Goal: Communication & Community: Answer question/provide support

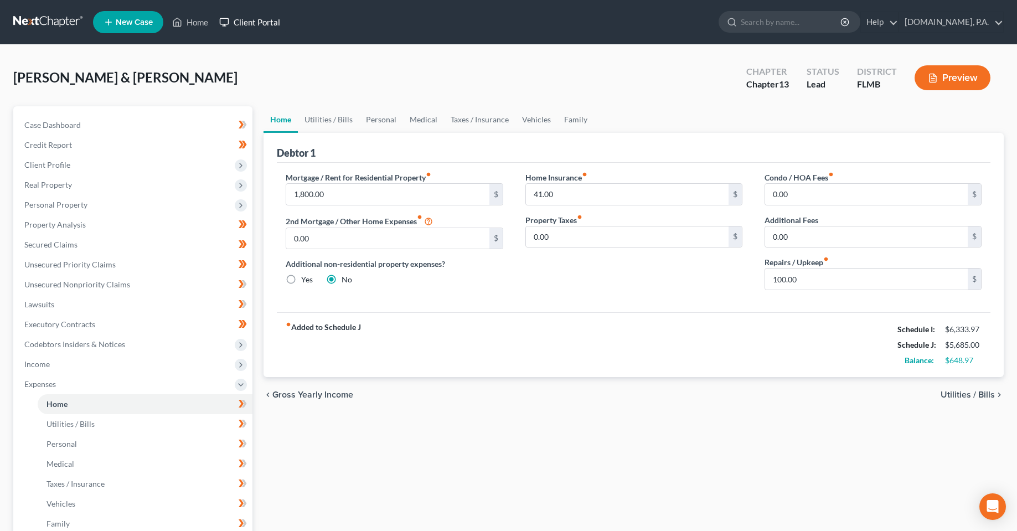
click at [286, 22] on link "Client Portal" at bounding box center [250, 22] width 72 height 20
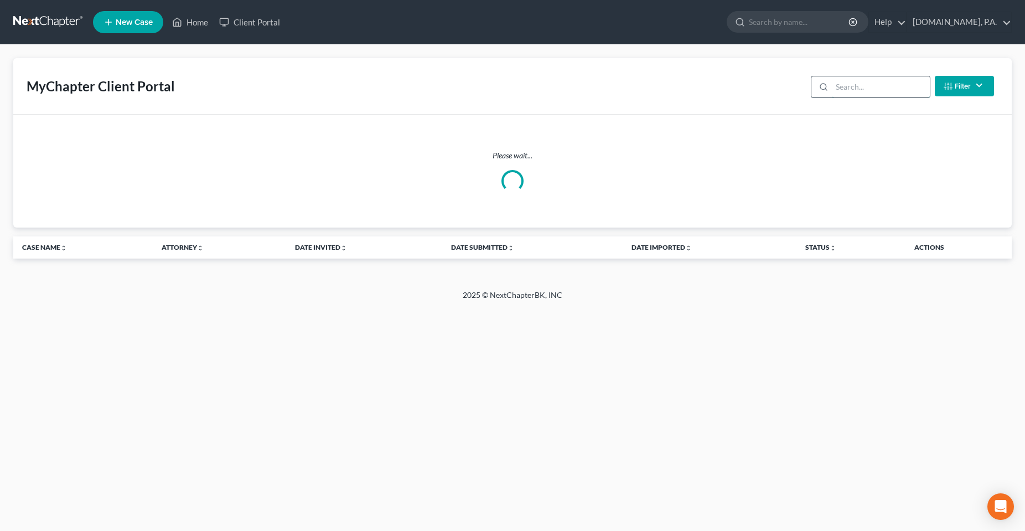
click at [859, 91] on input "search" at bounding box center [881, 86] width 98 height 21
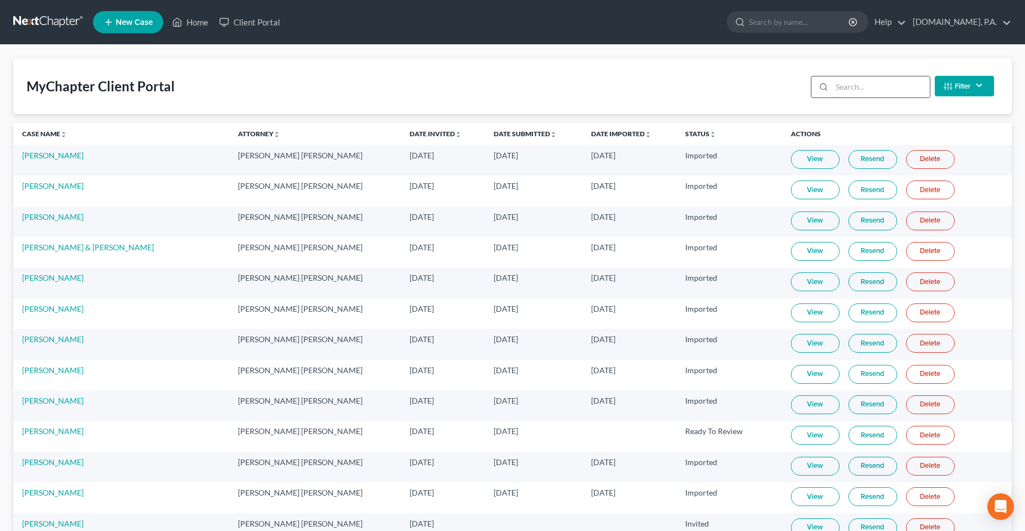
click at [857, 91] on input "search" at bounding box center [881, 86] width 98 height 21
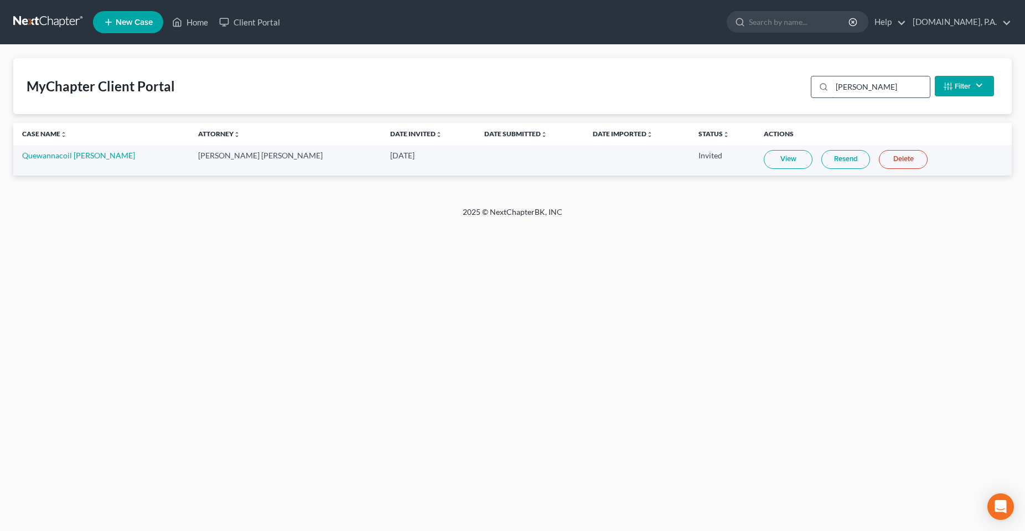
type input "[PERSON_NAME]"
click at [755, 169] on td "View Resend Delete" at bounding box center [883, 160] width 257 height 30
click at [764, 161] on link "View" at bounding box center [788, 159] width 49 height 19
click at [534, 324] on div "Home New Case Client Portal [DOMAIN_NAME], P.A. [PERSON_NAME][EMAIL_ADDRESS][DO…" at bounding box center [512, 265] width 1025 height 531
click at [305, 307] on div "Home New Case Client Portal [DOMAIN_NAME], P.A. [PERSON_NAME][EMAIL_ADDRESS][DO…" at bounding box center [512, 265] width 1025 height 531
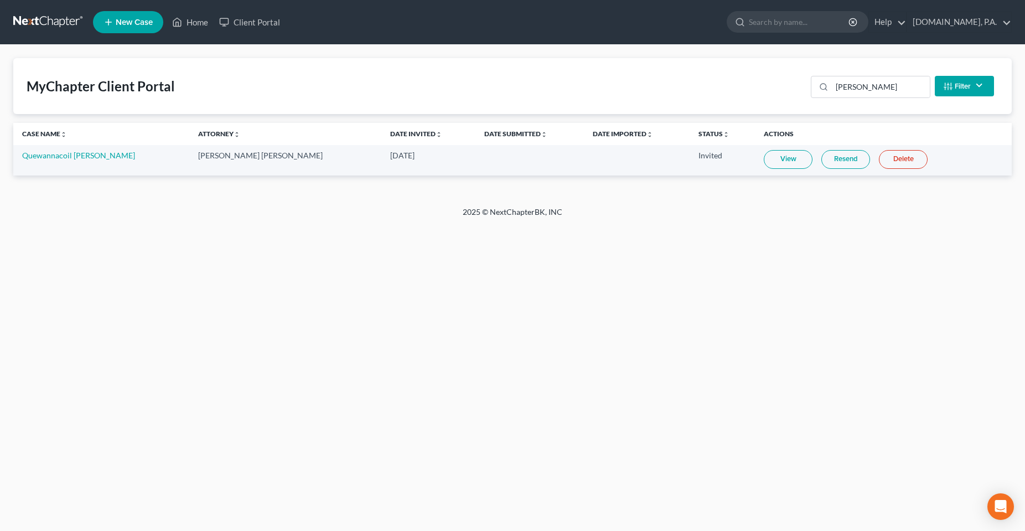
click at [245, 273] on div "Home New Case Client Portal [DOMAIN_NAME], P.A. [PERSON_NAME][EMAIL_ADDRESS][DO…" at bounding box center [512, 265] width 1025 height 531
click at [449, 351] on div "Home New Case Client Portal [DOMAIN_NAME], P.A. [PERSON_NAME][EMAIL_ADDRESS][DO…" at bounding box center [512, 265] width 1025 height 531
click at [243, 303] on div "Home New Case Client Portal [DOMAIN_NAME], P.A. [PERSON_NAME][EMAIL_ADDRESS][DO…" at bounding box center [512, 265] width 1025 height 531
click at [821, 160] on link "Resend" at bounding box center [845, 159] width 49 height 19
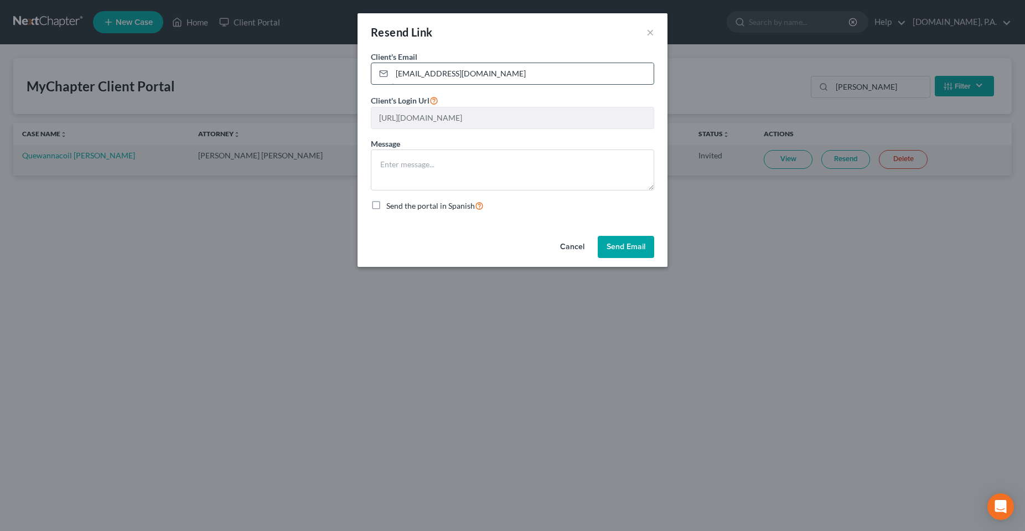
click at [500, 77] on input "[EMAIL_ADDRESS][DOMAIN_NAME]" at bounding box center [523, 73] width 262 height 21
click at [473, 250] on div "Cancel Send Email" at bounding box center [512, 248] width 310 height 35
click at [564, 245] on button "Cancel" at bounding box center [572, 247] width 42 height 22
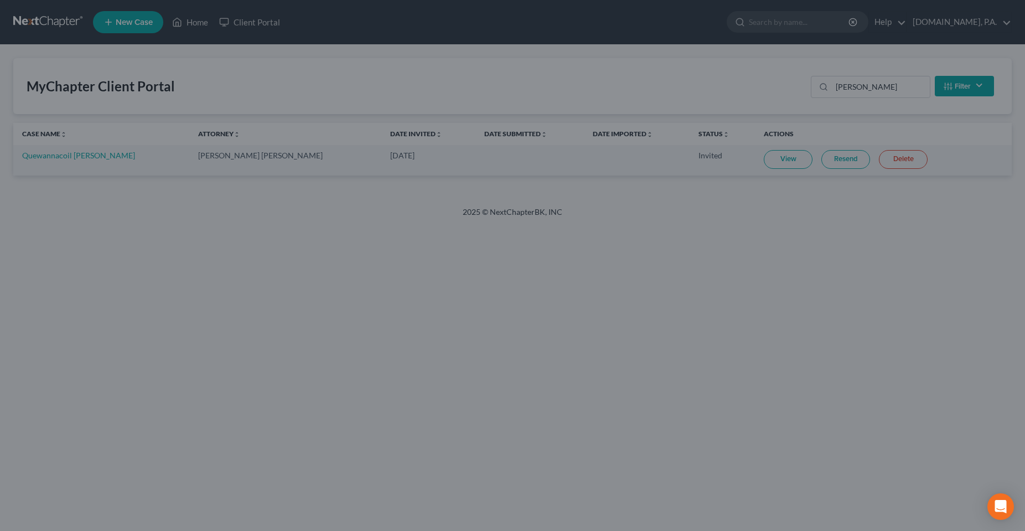
click at [320, 365] on div "Home New Case Client Portal [DOMAIN_NAME], P.A. [PERSON_NAME][EMAIL_ADDRESS][DO…" at bounding box center [512, 265] width 1025 height 531
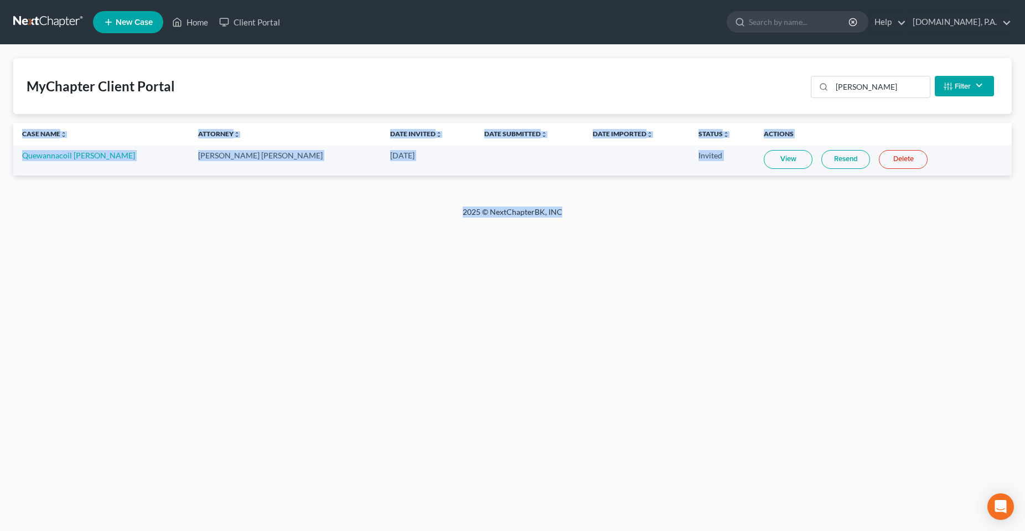
drag, startPoint x: 571, startPoint y: 205, endPoint x: 444, endPoint y: 266, distance: 140.1
click at [422, 201] on div "Home New Case Client Portal [DOMAIN_NAME], P.A. [PERSON_NAME][EMAIL_ADDRESS][DO…" at bounding box center [512, 265] width 1025 height 531
click at [491, 245] on div "Home New Case Client Portal [DOMAIN_NAME], P.A. [PERSON_NAME][EMAIL_ADDRESS][DO…" at bounding box center [512, 265] width 1025 height 531
click at [479, 220] on div "2025 © NextChapterBK, INC" at bounding box center [512, 216] width 631 height 20
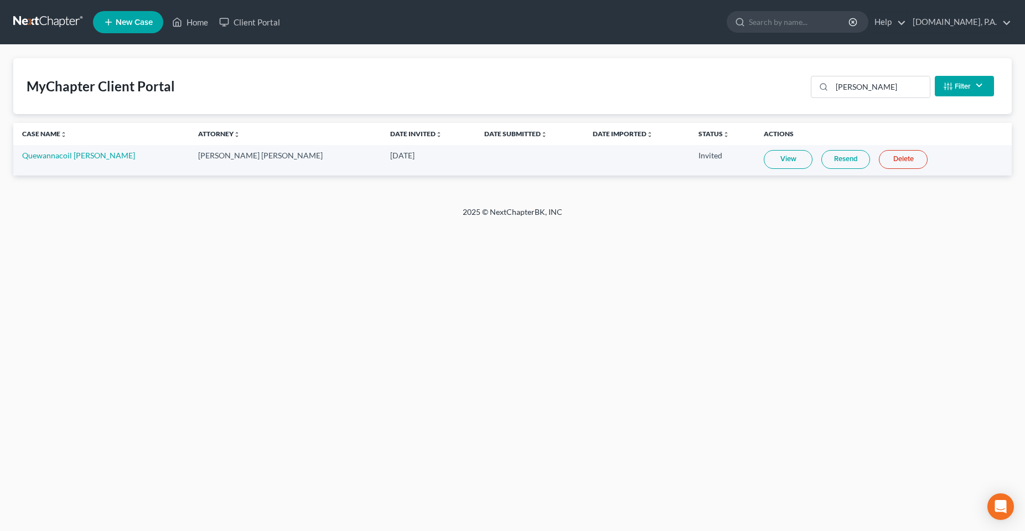
click at [465, 215] on div "2025 © NextChapterBK, INC" at bounding box center [512, 216] width 631 height 20
click at [475, 213] on div "2025 © NextChapterBK, INC" at bounding box center [512, 216] width 631 height 20
click at [464, 262] on div "Home New Case Client Portal [DOMAIN_NAME], P.A. [PERSON_NAME][EMAIL_ADDRESS][DO…" at bounding box center [512, 265] width 1025 height 531
click at [469, 203] on div "MyChapter Client Portal [PERSON_NAME] Filter Status Filter... Invited In Progre…" at bounding box center [512, 126] width 1025 height 162
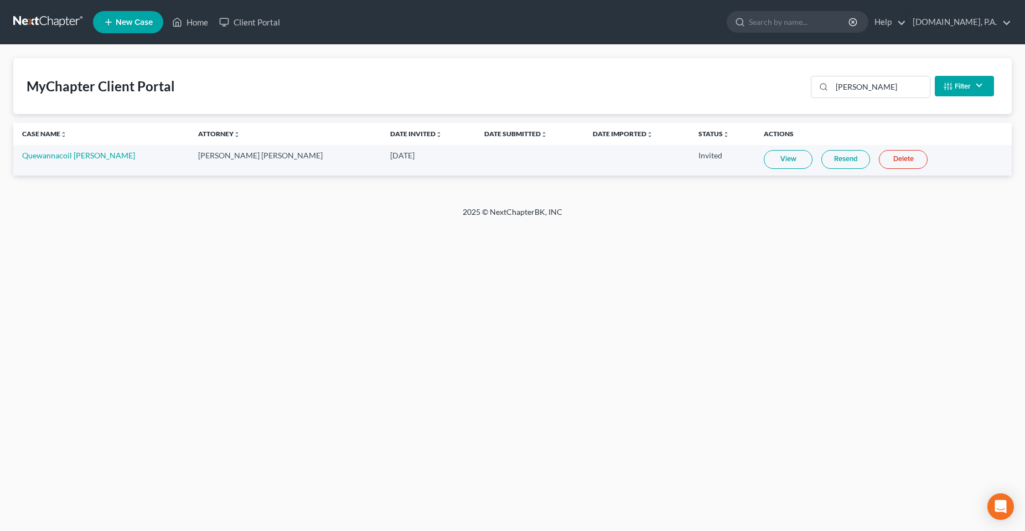
click at [473, 215] on div "2025 © NextChapterBK, INC" at bounding box center [512, 216] width 631 height 20
click at [463, 273] on div "Home New Case Client Portal [DOMAIN_NAME], P.A. [PERSON_NAME][EMAIL_ADDRESS][DO…" at bounding box center [512, 265] width 1025 height 531
click at [468, 209] on div "2025 © NextChapterBK, INC" at bounding box center [512, 216] width 631 height 20
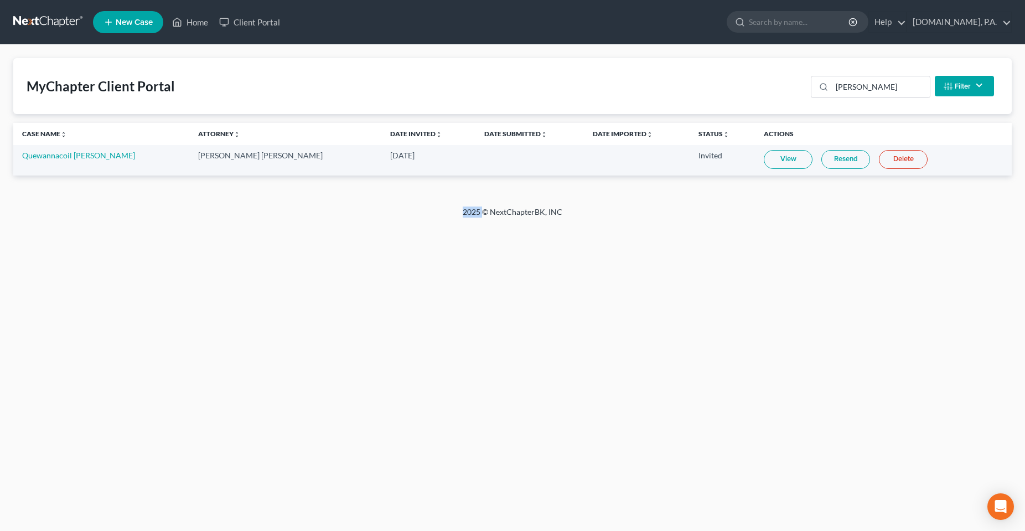
click at [476, 261] on div "Home New Case Client Portal [DOMAIN_NAME], P.A. [PERSON_NAME][EMAIL_ADDRESS][DO…" at bounding box center [512, 265] width 1025 height 531
click at [475, 205] on div "MyChapter Client Portal [PERSON_NAME] Filter Status Filter... Invited In Progre…" at bounding box center [512, 126] width 1025 height 162
click at [475, 215] on div "2025 © NextChapterBK, INC" at bounding box center [512, 216] width 631 height 20
click at [475, 214] on div "2025 © NextChapterBK, INC" at bounding box center [512, 216] width 631 height 20
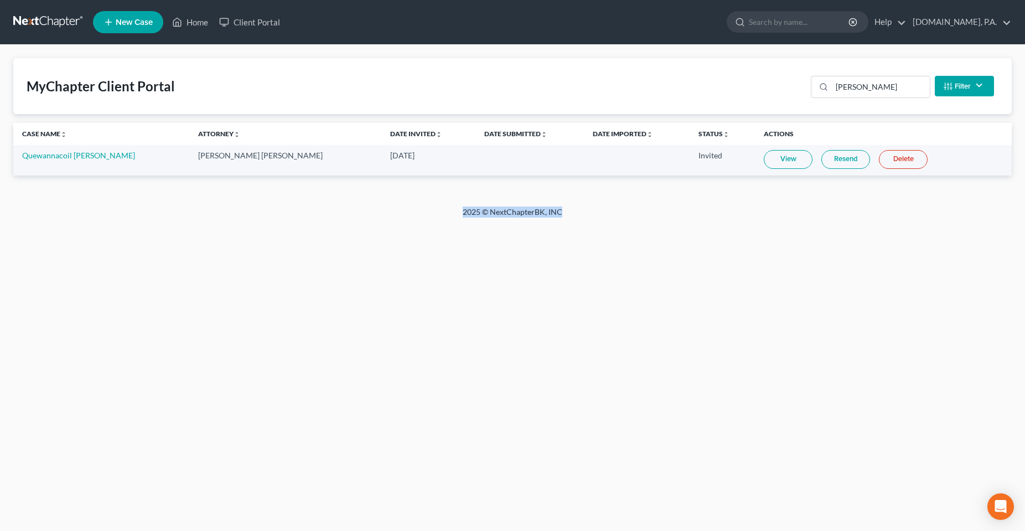
click at [473, 221] on div "2025 © NextChapterBK, INC" at bounding box center [512, 216] width 631 height 20
click at [635, 228] on div "Home New Case Client Portal [DOMAIN_NAME], P.A. [PERSON_NAME][EMAIL_ADDRESS][DO…" at bounding box center [512, 265] width 1025 height 531
drag, startPoint x: 660, startPoint y: 216, endPoint x: 656, endPoint y: 201, distance: 16.0
click at [661, 216] on div "2025 © NextChapterBK, INC" at bounding box center [512, 216] width 631 height 20
drag, startPoint x: 559, startPoint y: 213, endPoint x: 427, endPoint y: 215, distance: 132.3
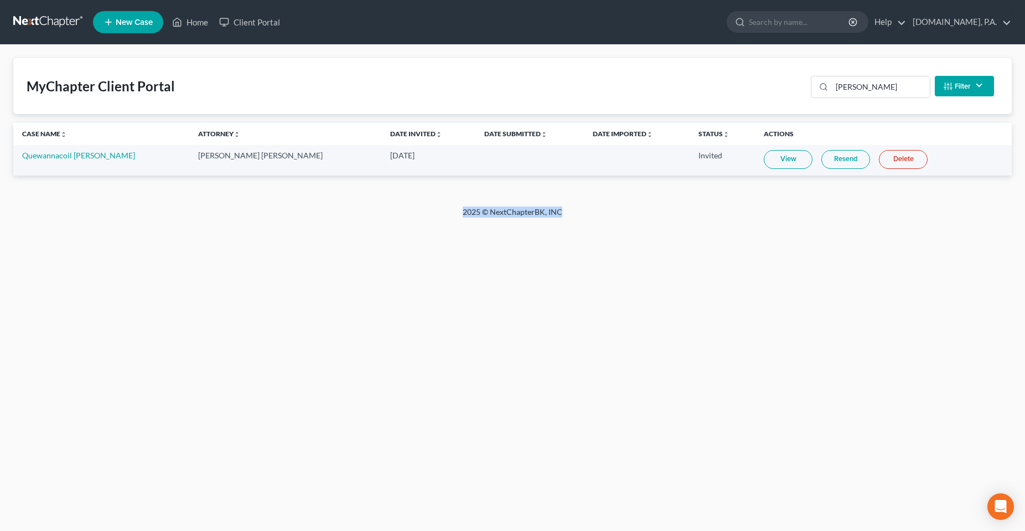
click at [427, 215] on div "2025 © NextChapterBK, INC" at bounding box center [512, 216] width 631 height 20
click at [442, 300] on div "Home New Case Client Portal [DOMAIN_NAME], P.A. [PERSON_NAME][EMAIL_ADDRESS][DO…" at bounding box center [512, 265] width 1025 height 531
click at [342, 268] on div "Home New Case Client Portal [DOMAIN_NAME], P.A. [PERSON_NAME][EMAIL_ADDRESS][DO…" at bounding box center [512, 265] width 1025 height 531
click at [628, 241] on div "Home New Case Client Portal [DOMAIN_NAME], P.A. [PERSON_NAME][EMAIL_ADDRESS][DO…" at bounding box center [512, 265] width 1025 height 531
click at [569, 216] on div "2025 © NextChapterBK, INC" at bounding box center [512, 216] width 631 height 20
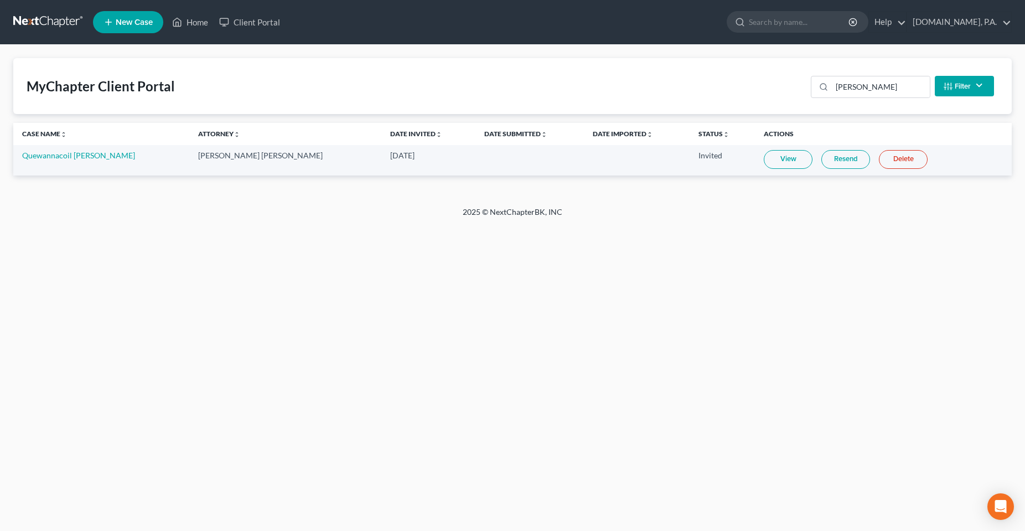
click at [322, 273] on div "Home New Case Client Portal [DOMAIN_NAME], P.A. [PERSON_NAME][EMAIL_ADDRESS][DO…" at bounding box center [512, 265] width 1025 height 531
click at [326, 275] on div "Home New Case Client Portal [DOMAIN_NAME], P.A. [PERSON_NAME][EMAIL_ADDRESS][DO…" at bounding box center [512, 265] width 1025 height 531
drag, startPoint x: 184, startPoint y: 90, endPoint x: -15, endPoint y: 74, distance: 199.9
click at [0, 74] on html "Home New Case Client Portal [DOMAIN_NAME], P.A. [PERSON_NAME][EMAIL_ADDRESS][DO…" at bounding box center [512, 265] width 1025 height 531
click at [151, 356] on div "Home New Case Client Portal [DOMAIN_NAME], P.A. [PERSON_NAME][EMAIL_ADDRESS][DO…" at bounding box center [512, 265] width 1025 height 531
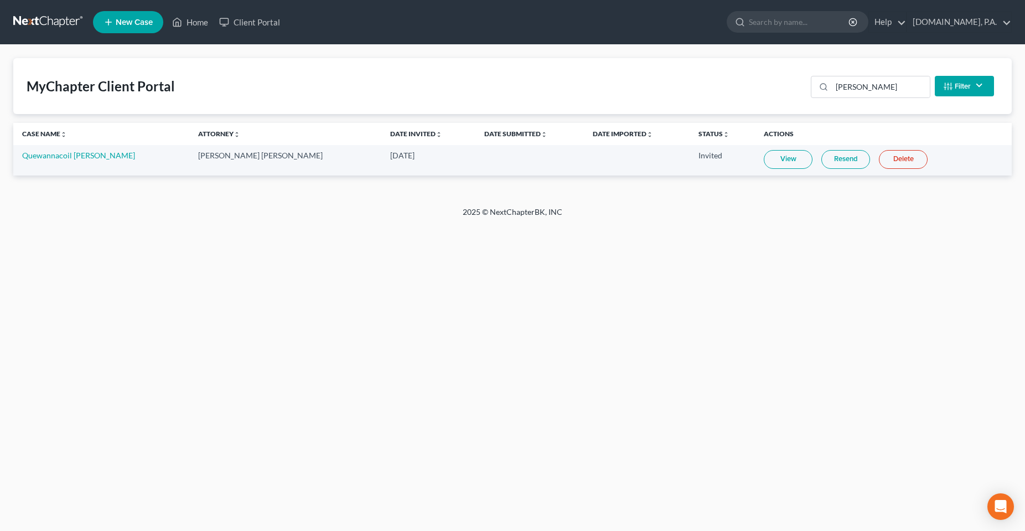
click at [367, 363] on div "Home New Case Client Portal [DOMAIN_NAME], P.A. [PERSON_NAME][EMAIL_ADDRESS][DO…" at bounding box center [512, 265] width 1025 height 531
click at [821, 163] on link "Resend" at bounding box center [845, 159] width 49 height 19
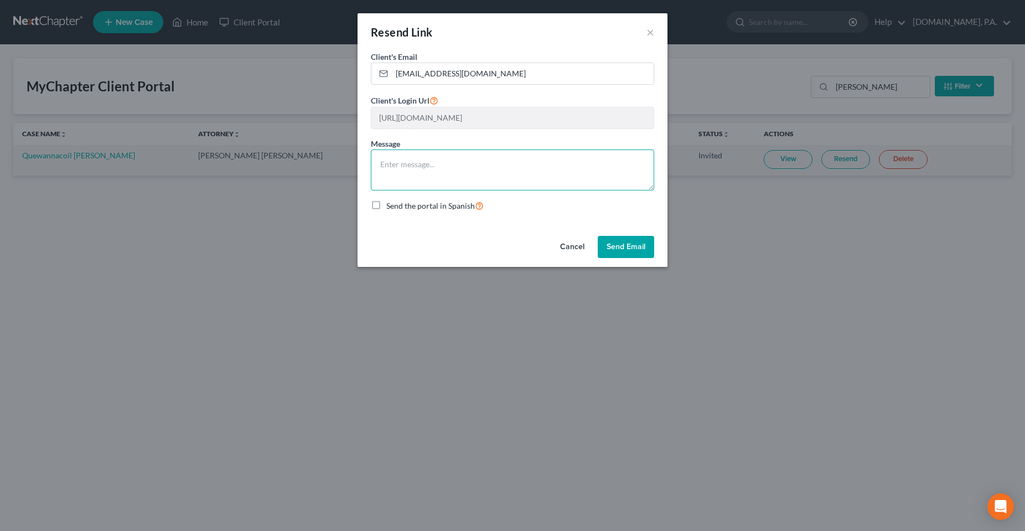
click at [448, 154] on textarea at bounding box center [512, 169] width 283 height 41
type textarea "Here you go [PERSON_NAME]!"
click at [644, 251] on button "Send Email" at bounding box center [626, 247] width 56 height 22
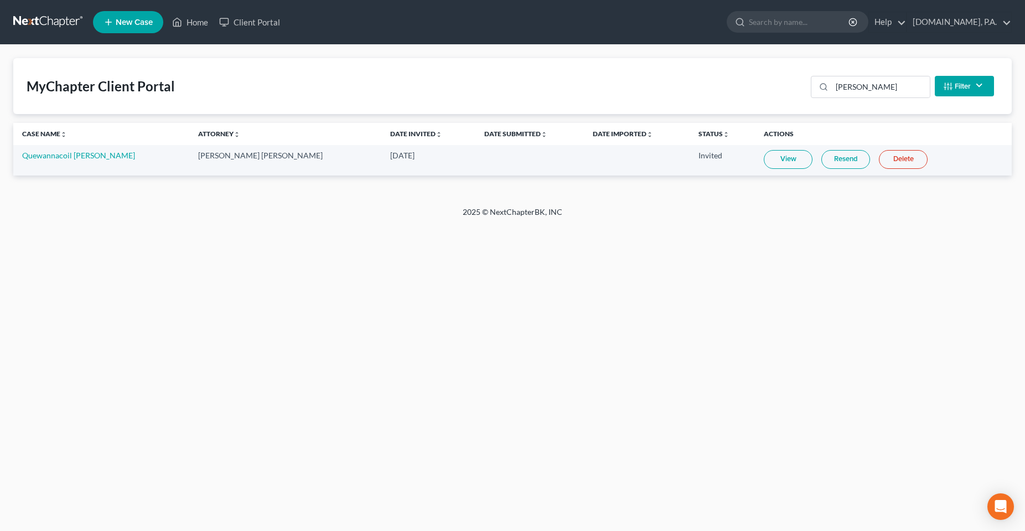
click at [234, 441] on div "Home New Case Client Portal [DOMAIN_NAME], P.A. [PERSON_NAME][EMAIL_ADDRESS][DO…" at bounding box center [512, 265] width 1025 height 531
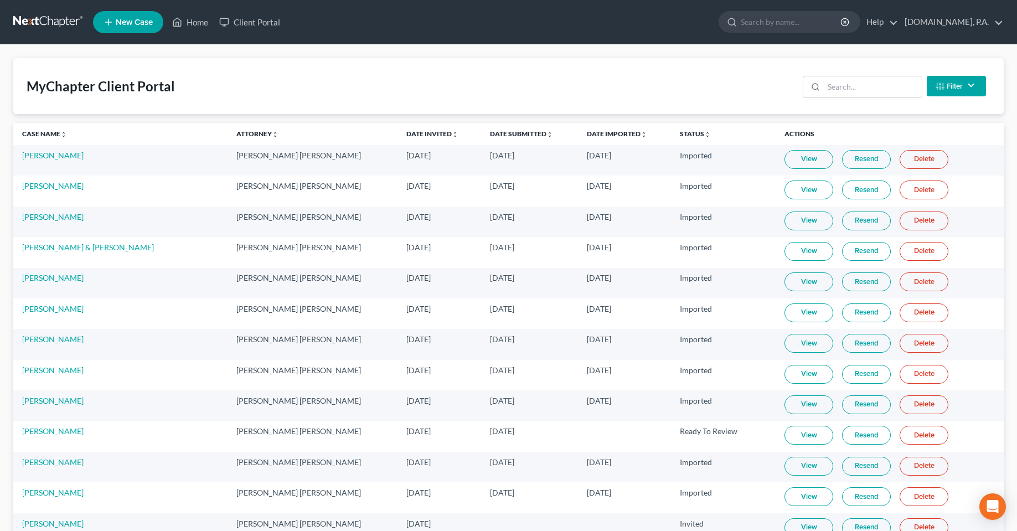
click at [245, 88] on div "MyChapter Client Portal Filter Status Filter... Invited In Progress Ready To Re…" at bounding box center [508, 86] width 990 height 56
click at [386, 87] on div "MyChapter Client Portal Filter Status Filter... Invited In Progress Ready To Re…" at bounding box center [508, 86] width 990 height 56
click at [192, 21] on link "Home" at bounding box center [190, 22] width 47 height 20
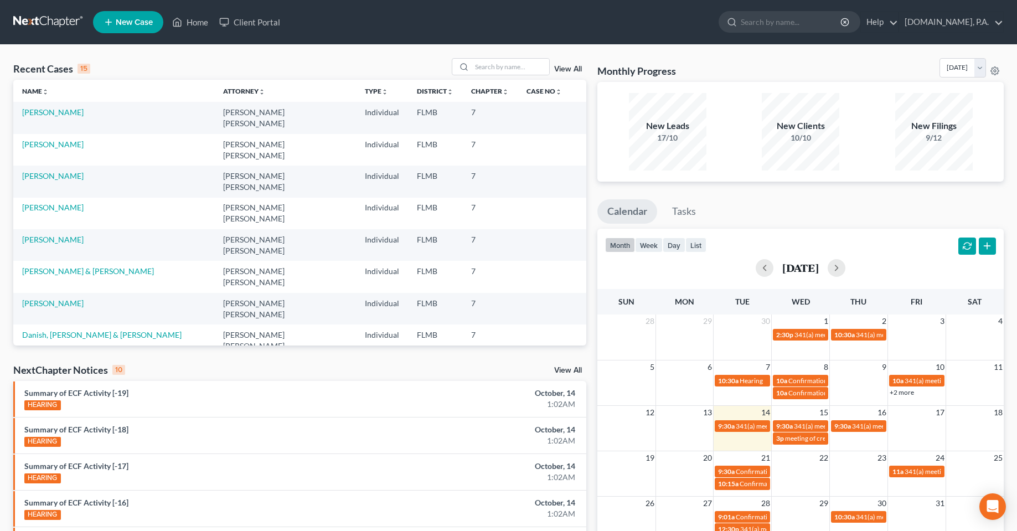
click at [729, 64] on div "Monthly Progress Bankruptcy Bankruptcy October 2025 September 2025 August 2025 …" at bounding box center [800, 70] width 406 height 24
click at [704, 55] on div "Recent Cases 15 View All Name unfold_more expand_more expand_less Attorney unfo…" at bounding box center [508, 411] width 1017 height 732
click at [392, 60] on div "Recent Cases 15 View All" at bounding box center [299, 69] width 573 height 22
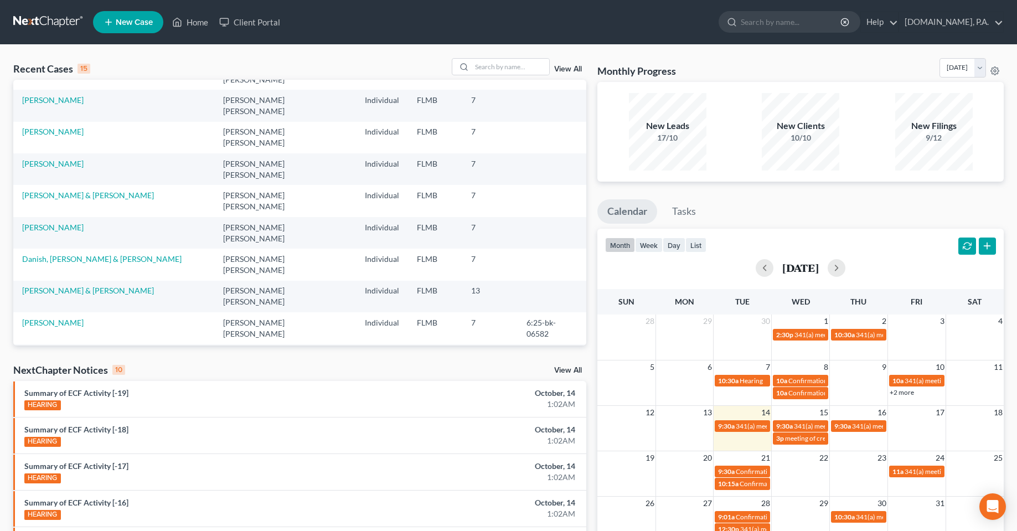
click at [267, 11] on ul "New Case Home Client Portal - No Result - See all results Or Press Enter... Hel…" at bounding box center [548, 22] width 910 height 29
click at [266, 27] on link "Client Portal" at bounding box center [250, 22] width 72 height 20
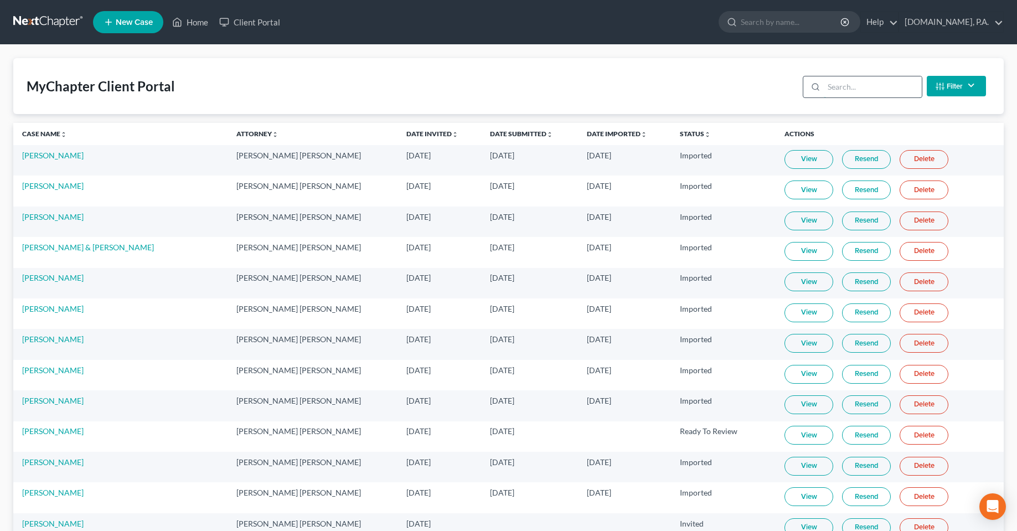
click at [844, 88] on input "search" at bounding box center [872, 86] width 98 height 21
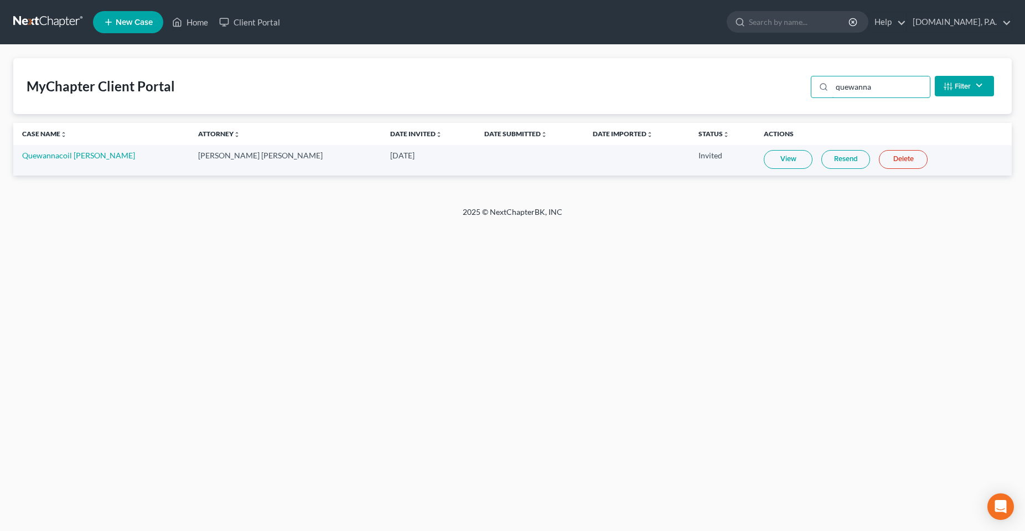
type input "quewanna"
drag, startPoint x: 684, startPoint y: 247, endPoint x: 672, endPoint y: 239, distance: 14.6
click at [683, 247] on div "Home New Case Client Portal Fresh-Start.Law, P.A. chas@fresh-start.law My Accou…" at bounding box center [512, 265] width 1025 height 531
drag, startPoint x: 552, startPoint y: 209, endPoint x: 488, endPoint y: 274, distance: 92.4
click at [407, 205] on div "MyChapter Client Portal quewanna Filter Status Filter... Invited In Progress Re…" at bounding box center [512, 126] width 1025 height 162
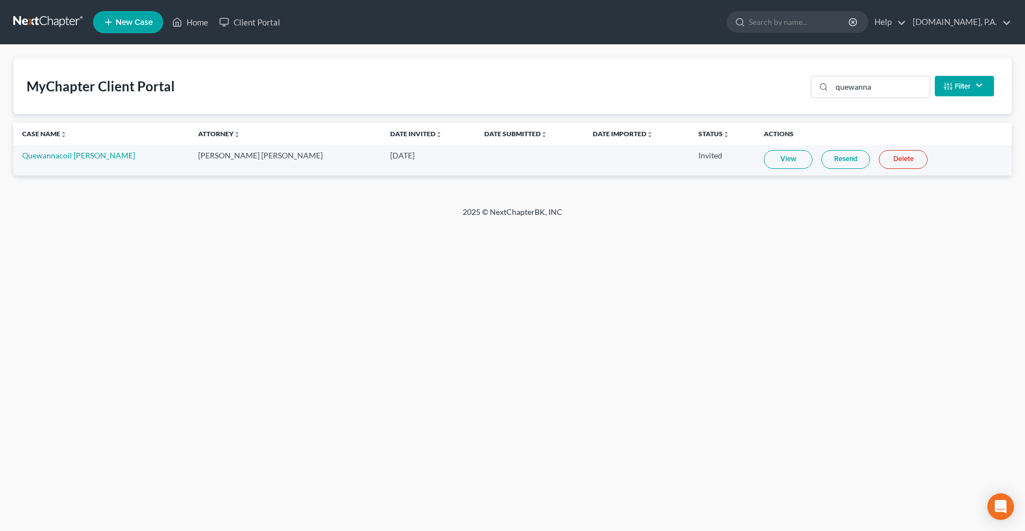
click at [559, 305] on div "Home New Case Client Portal Fresh-Start.Law, P.A. chas@fresh-start.law My Accou…" at bounding box center [512, 265] width 1025 height 531
